Goal: Book appointment/travel/reservation

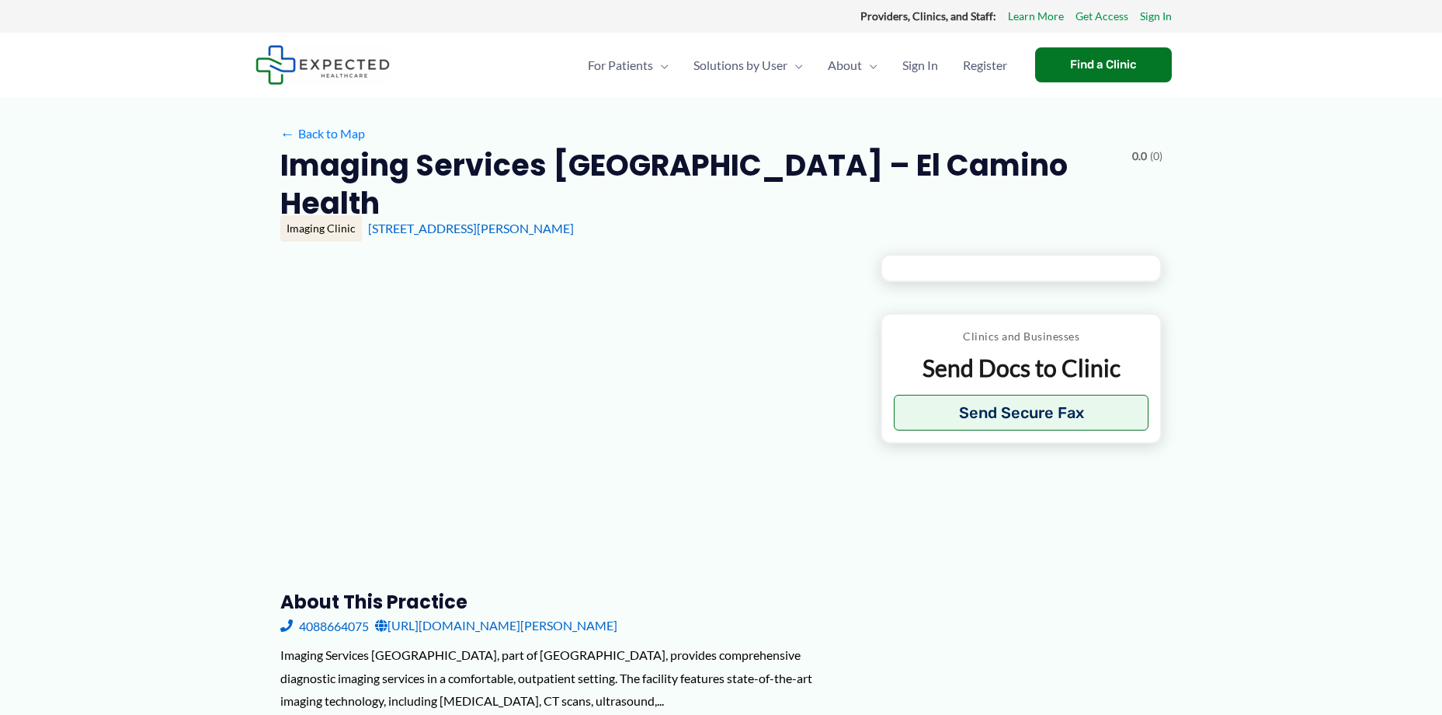
type input "**********"
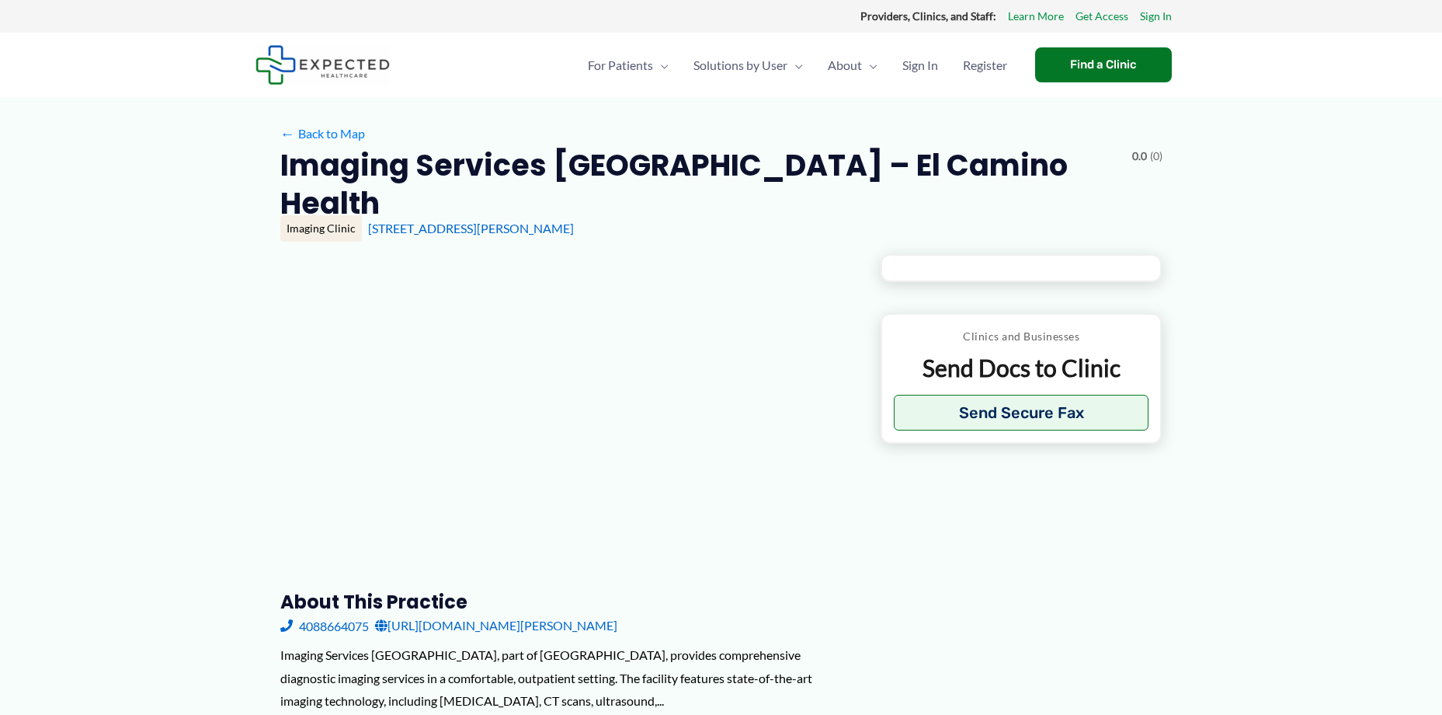
type input "**********"
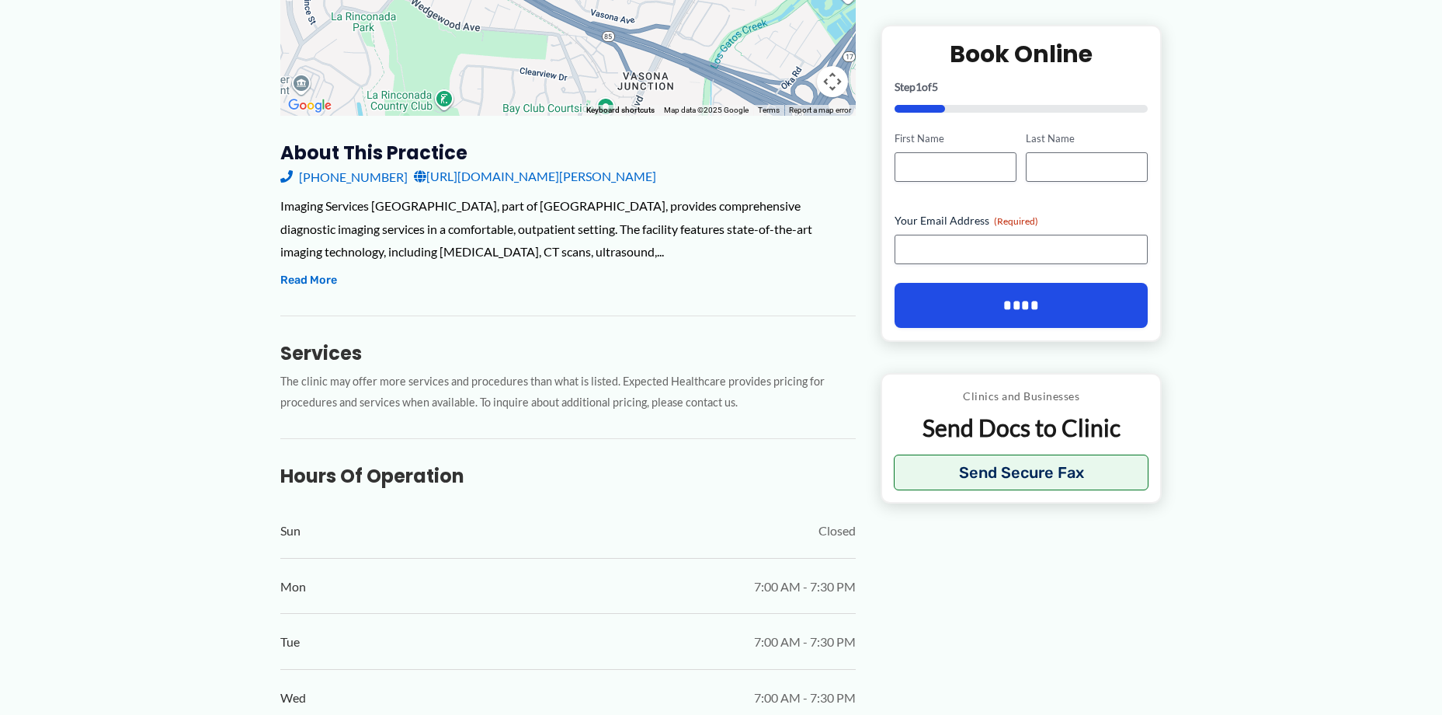
scroll to position [466, 0]
